Goal: Task Accomplishment & Management: Use online tool/utility

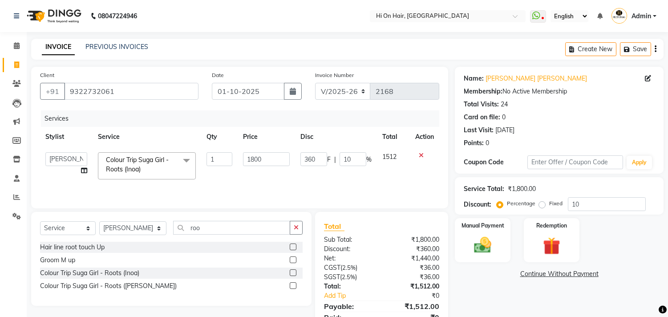
select select "535"
select select "29610"
select select "service"
select select "29610"
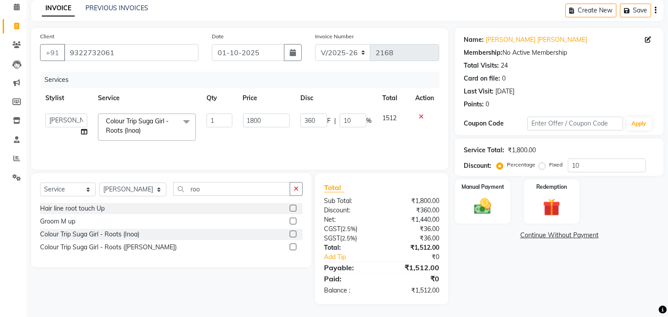
click at [363, 138] on div "Services Stylist Service Qty Price Disc Total Action [PERSON_NAME] [PERSON_NAME…" at bounding box center [239, 116] width 399 height 89
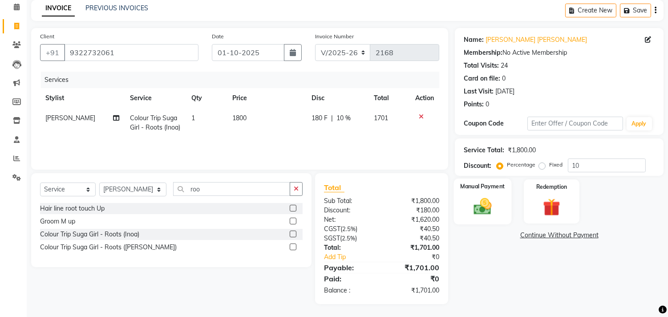
click at [486, 205] on img at bounding box center [482, 206] width 29 height 21
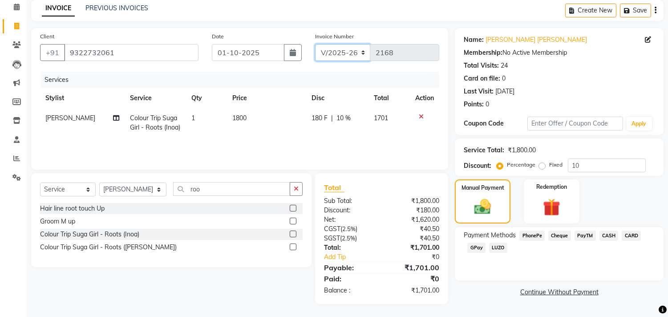
click at [357, 52] on select "V/2025 V/2025-26" at bounding box center [343, 52] width 56 height 17
select select "1463"
click at [315, 44] on select "V/2025 V/2025-26" at bounding box center [343, 52] width 56 height 17
type input "0184"
click at [609, 237] on span "CASH" at bounding box center [608, 235] width 19 height 10
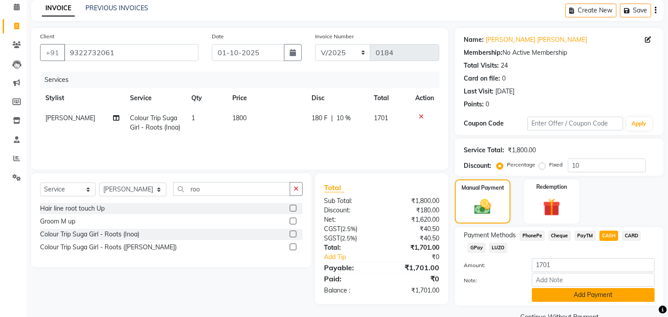
click at [569, 293] on button "Add Payment" at bounding box center [593, 295] width 123 height 14
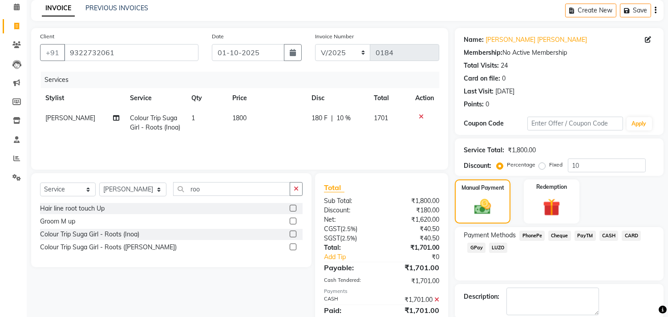
scroll to position [83, 0]
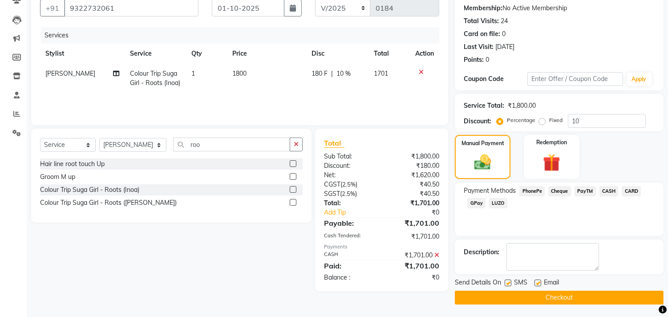
click at [539, 282] on label at bounding box center [537, 282] width 7 height 7
click at [539, 282] on input "checkbox" at bounding box center [537, 283] width 6 height 6
checkbox input "false"
click at [507, 282] on label at bounding box center [507, 282] width 7 height 7
click at [507, 282] on input "checkbox" at bounding box center [507, 283] width 6 height 6
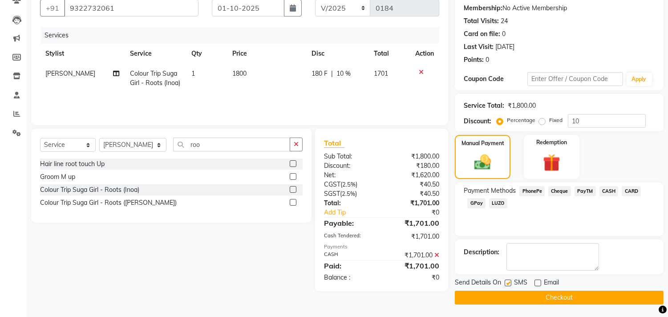
checkbox input "false"
click at [532, 299] on button "Checkout" at bounding box center [559, 298] width 209 height 14
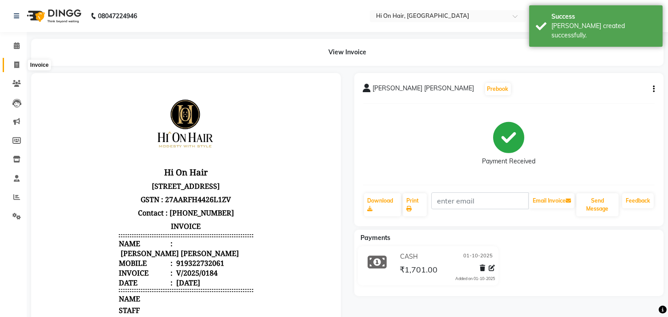
click at [11, 64] on span at bounding box center [17, 65] width 16 height 10
select select "535"
select select "service"
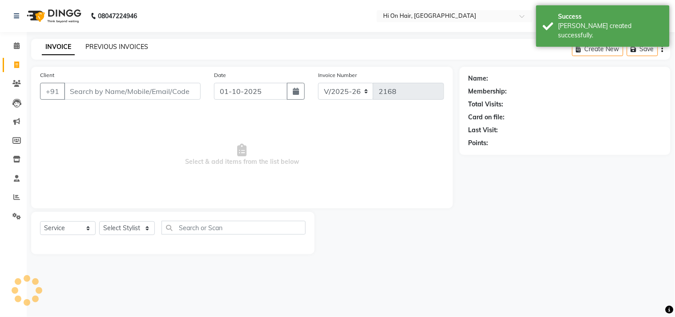
click at [123, 47] on link "PREVIOUS INVOICES" at bounding box center [116, 47] width 63 height 8
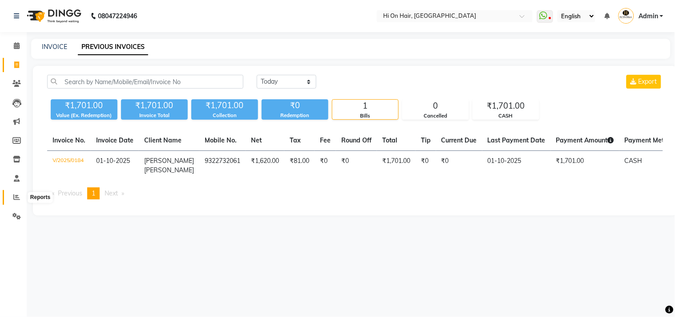
click at [17, 193] on span at bounding box center [17, 197] width 16 height 10
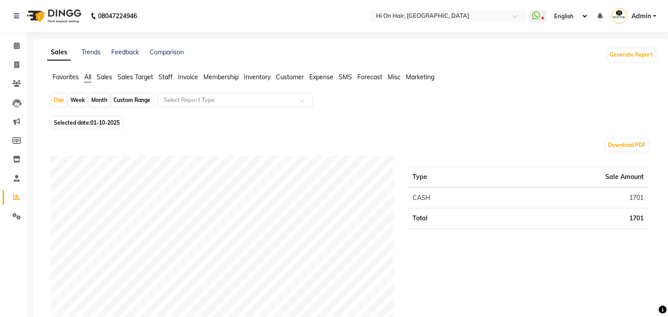
click at [98, 98] on div "Month" at bounding box center [99, 100] width 20 height 12
select select "10"
select select "2025"
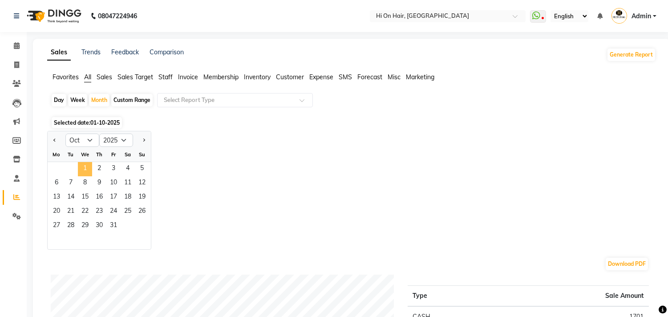
click at [85, 167] on span "1" at bounding box center [85, 169] width 14 height 14
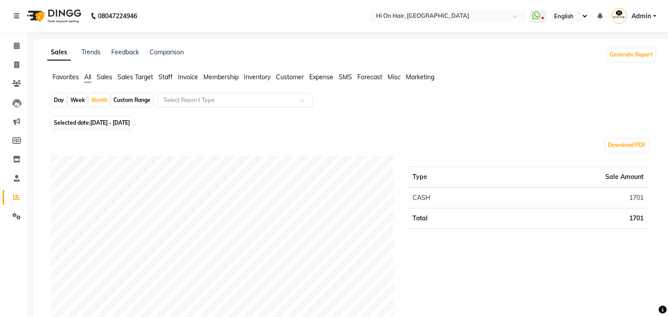
click at [179, 103] on input "text" at bounding box center [226, 100] width 128 height 9
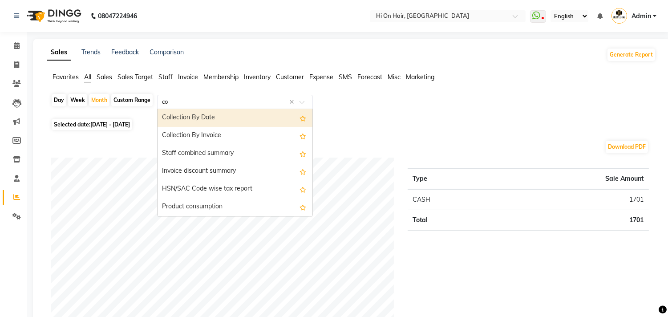
type input "com"
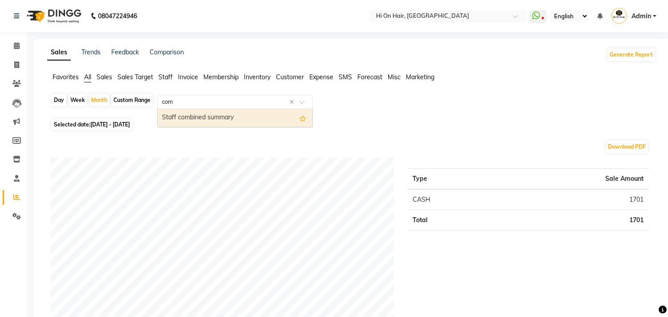
click at [185, 118] on div "Staff combined summary" at bounding box center [234, 118] width 155 height 18
select select "full_report"
select select "csv"
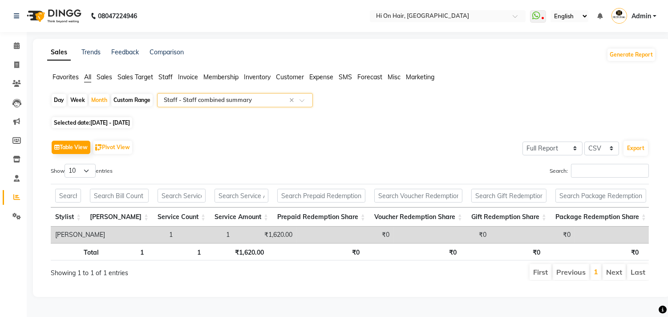
scroll to position [8, 0]
click at [107, 119] on span "[DATE] - [DATE]" at bounding box center [110, 122] width 40 height 7
select select "10"
select select "2025"
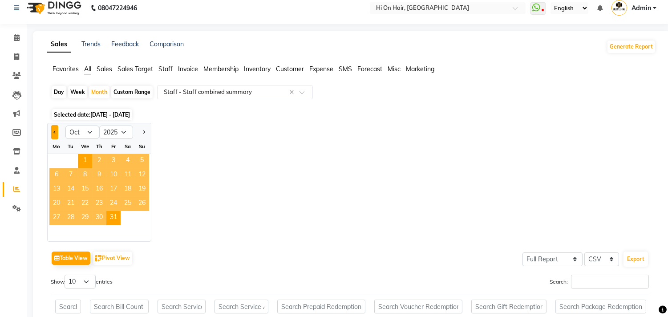
click at [54, 131] on span "Previous month" at bounding box center [54, 131] width 3 height 3
select select "9"
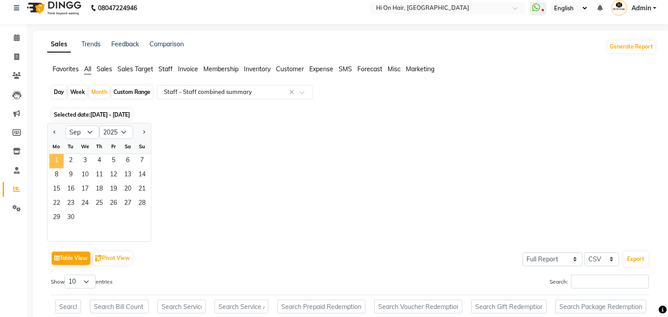
click at [59, 161] on span "1" at bounding box center [56, 161] width 14 height 14
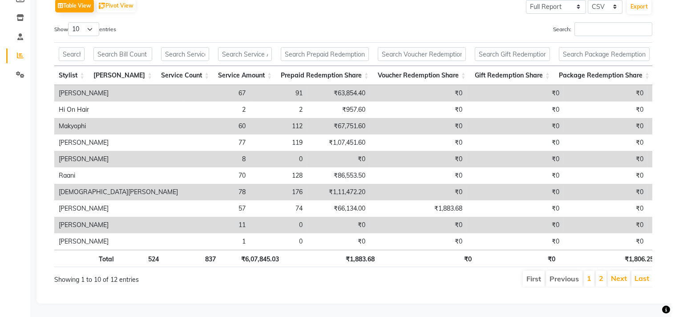
scroll to position [0, 0]
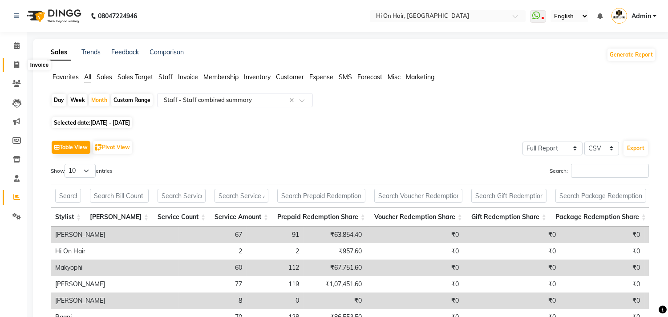
click at [16, 63] on icon at bounding box center [16, 64] width 5 height 7
select select "service"
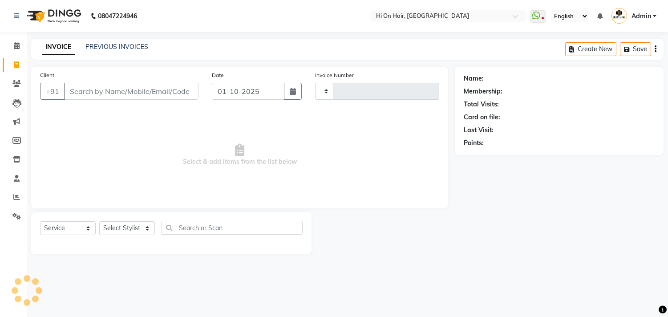
type input "2168"
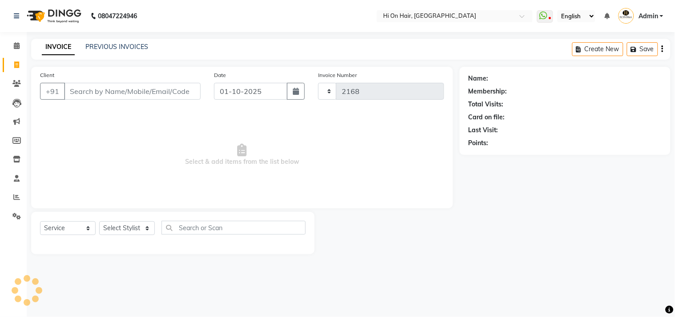
select select "535"
